Goal: Task Accomplishment & Management: Use online tool/utility

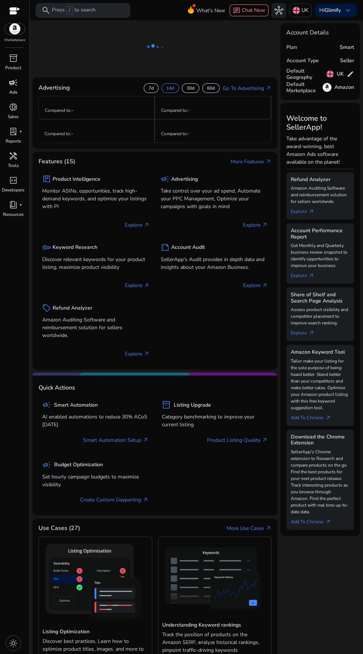
click at [10, 81] on span "campaign" at bounding box center [13, 82] width 9 height 9
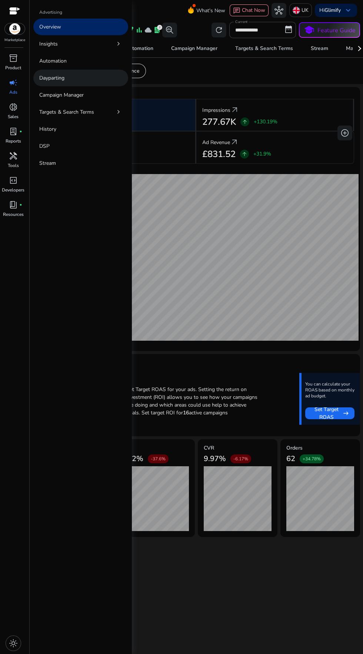
click at [56, 78] on p "Dayparting" at bounding box center [51, 78] width 25 height 8
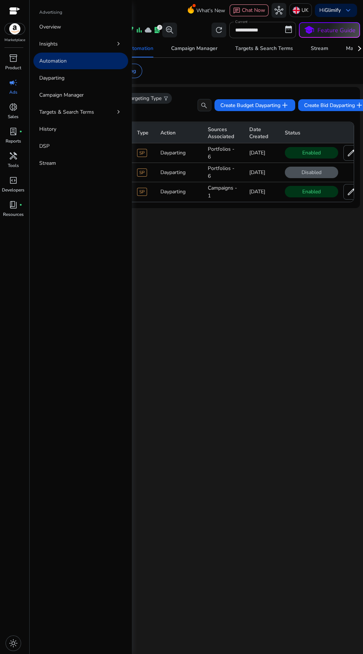
click at [264, 422] on div "**********" at bounding box center [196, 337] width 327 height 634
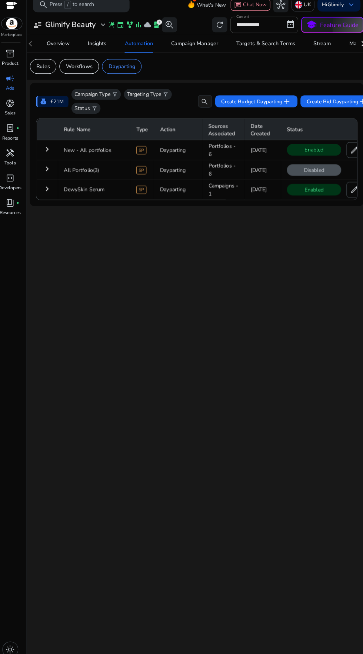
click at [58, 163] on td at bounding box center [227, 163] width 377 height 0
click at [47, 163] on td at bounding box center [227, 163] width 377 height 0
click at [49, 151] on mat-icon "keyboard_arrow_right" at bounding box center [49, 151] width 9 height 9
